Goal: Book appointment/travel/reservation

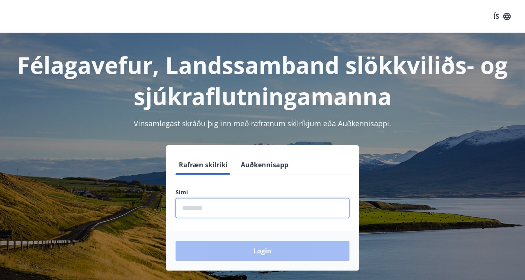
click at [200, 202] on input "phone" at bounding box center [262, 208] width 174 height 20
type input "********"
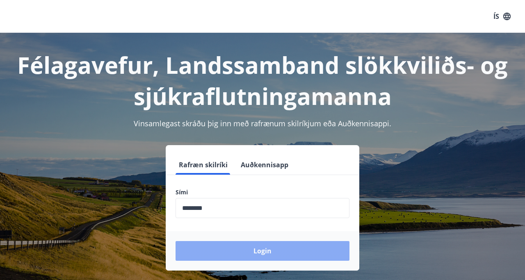
click at [263, 254] on button "Login" at bounding box center [262, 251] width 174 height 20
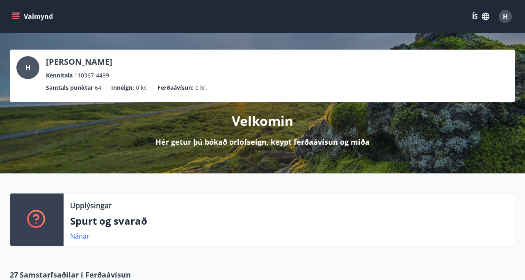
click at [16, 16] on icon "menu" at bounding box center [15, 16] width 8 height 8
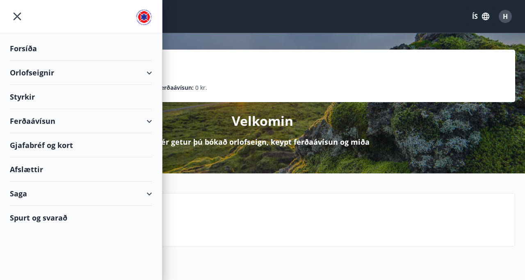
click at [146, 73] on div "Orlofseignir" at bounding box center [81, 73] width 142 height 24
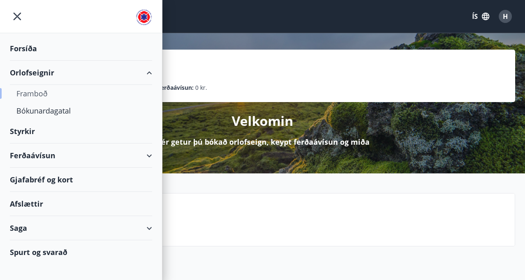
click at [30, 92] on div "Framboð" at bounding box center [80, 93] width 129 height 17
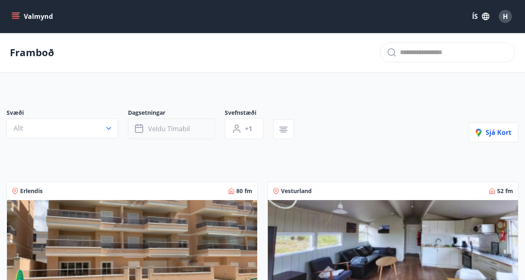
click at [161, 125] on span "Veldu tímabil" at bounding box center [169, 128] width 42 height 9
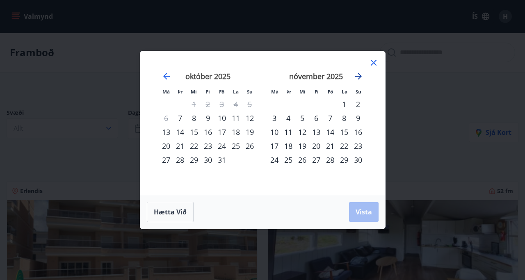
click at [357, 73] on icon "Move forward to switch to the next month." at bounding box center [358, 76] width 10 height 10
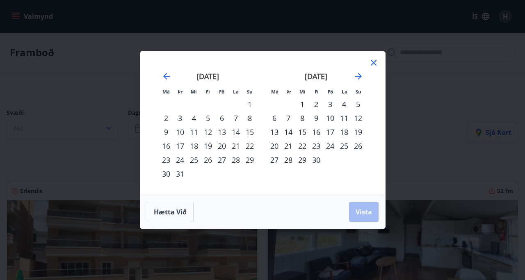
click at [304, 147] on div "22" at bounding box center [302, 146] width 14 height 14
click at [346, 145] on div "25" at bounding box center [344, 146] width 14 height 14
click at [362, 211] on span "Vista" at bounding box center [363, 211] width 16 height 9
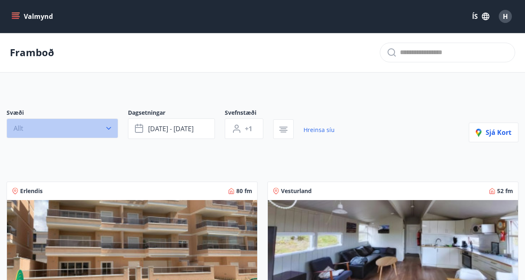
click at [106, 125] on icon "button" at bounding box center [108, 128] width 8 height 8
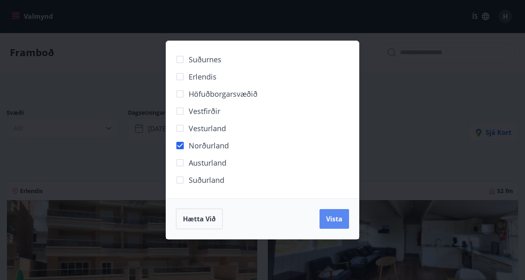
click at [332, 221] on span "Vista" at bounding box center [334, 218] width 16 height 9
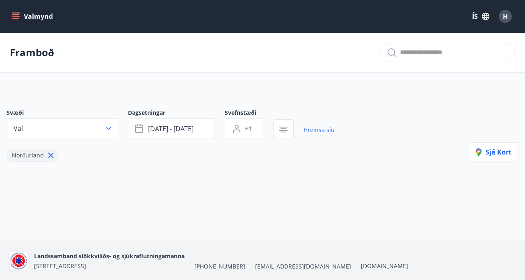
click at [19, 15] on icon "menu" at bounding box center [15, 16] width 8 height 8
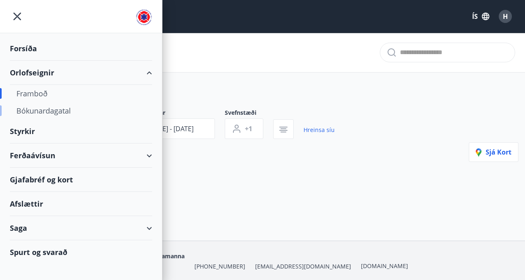
click at [52, 111] on div "Bókunardagatal" at bounding box center [80, 110] width 129 height 17
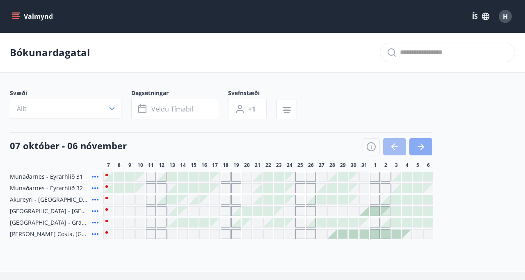
click at [422, 145] on icon "button" at bounding box center [422, 146] width 4 height 7
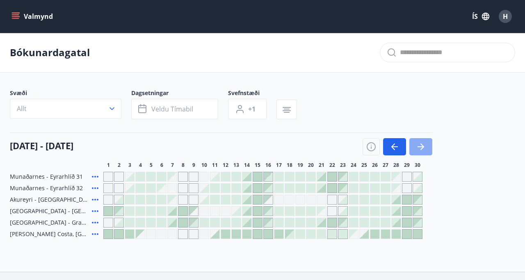
click at [422, 145] on icon "button" at bounding box center [422, 146] width 4 height 7
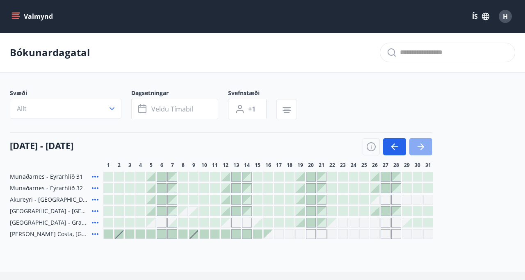
click at [422, 145] on icon "button" at bounding box center [421, 147] width 10 height 10
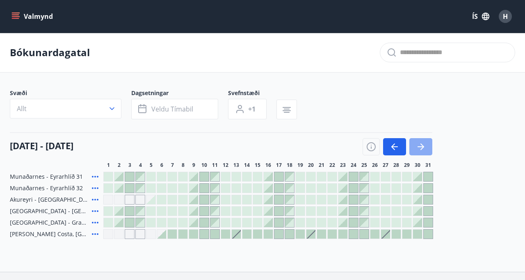
click at [422, 145] on icon "button" at bounding box center [422, 146] width 4 height 7
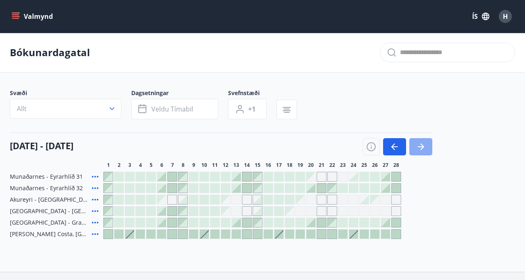
click at [422, 145] on icon "button" at bounding box center [421, 147] width 10 height 10
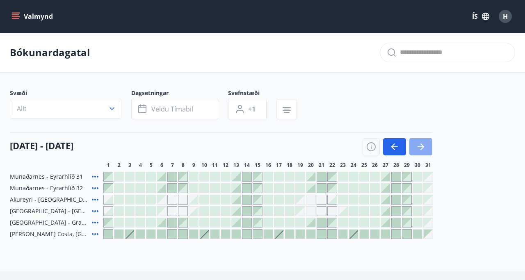
click at [422, 145] on icon "button" at bounding box center [421, 147] width 10 height 10
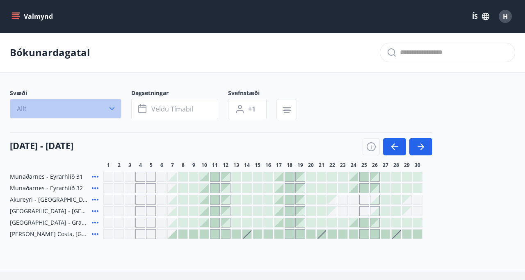
click at [111, 107] on icon "button" at bounding box center [112, 108] width 8 height 8
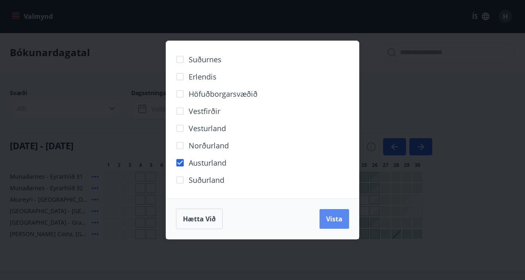
click at [336, 218] on span "Vista" at bounding box center [334, 218] width 16 height 9
